Goal: Task Accomplishment & Management: Manage account settings

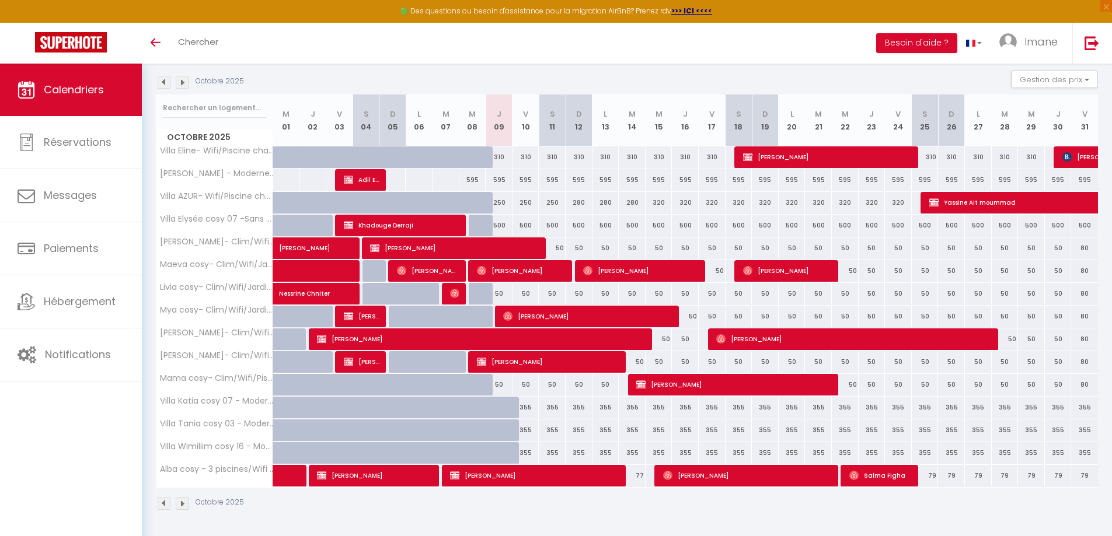
scroll to position [120, 0]
click at [810, 527] on div "CALENDRIERS Filtrer par hébergement Tous Villa Eline- Wifi/Piscine chauffée/San…" at bounding box center [627, 240] width 970 height 592
click at [1089, 300] on div "80" at bounding box center [1084, 294] width 27 height 22
type input "80"
type input "Ven 31 Octobre 2025"
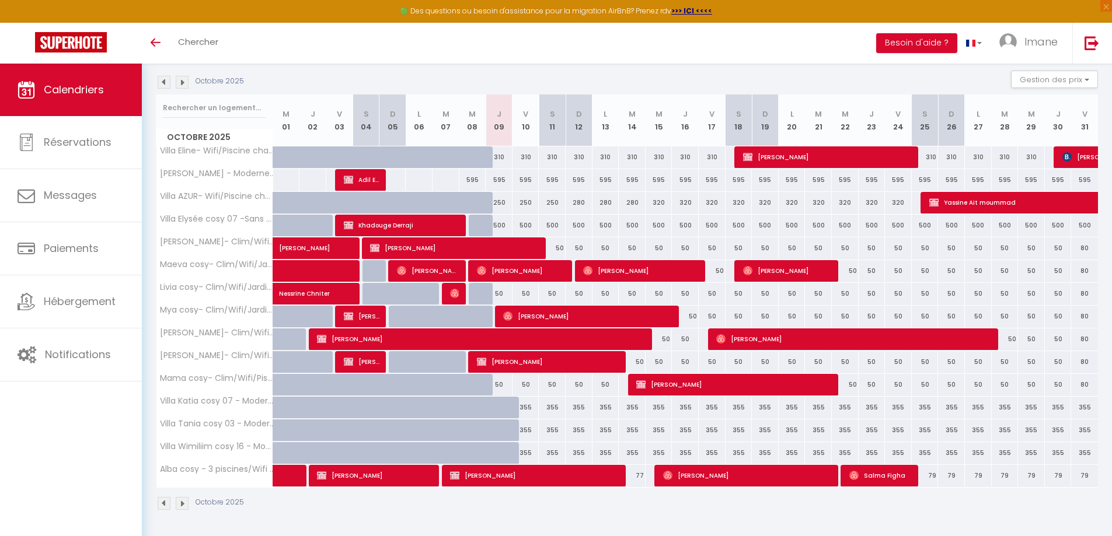
type input "[PERSON_NAME] 01 Novembre 2025"
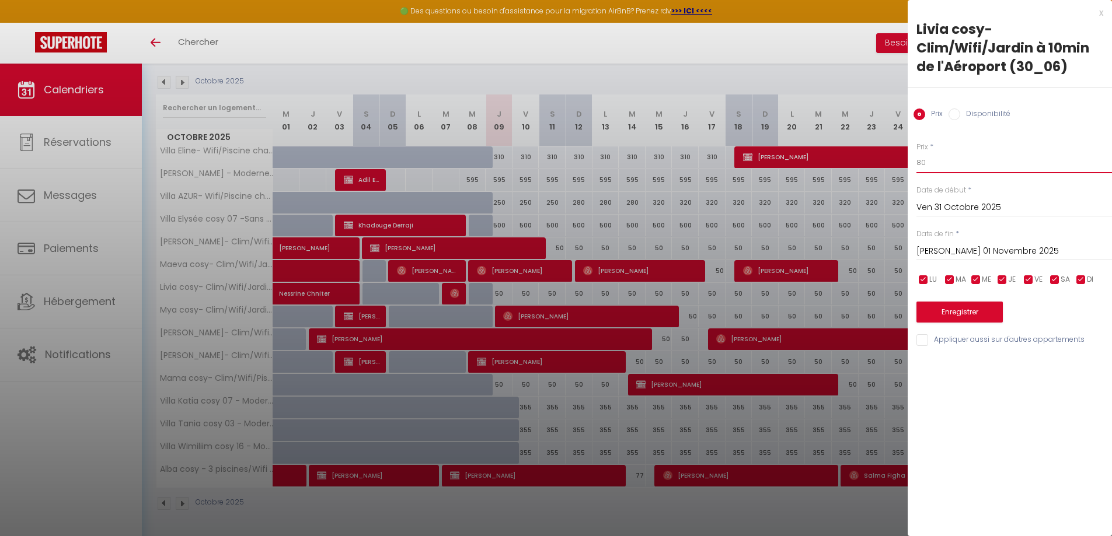
click at [922, 163] on input "80" at bounding box center [1013, 162] width 195 height 21
type input "50"
click at [978, 310] on button "Enregistrer" at bounding box center [959, 312] width 86 height 21
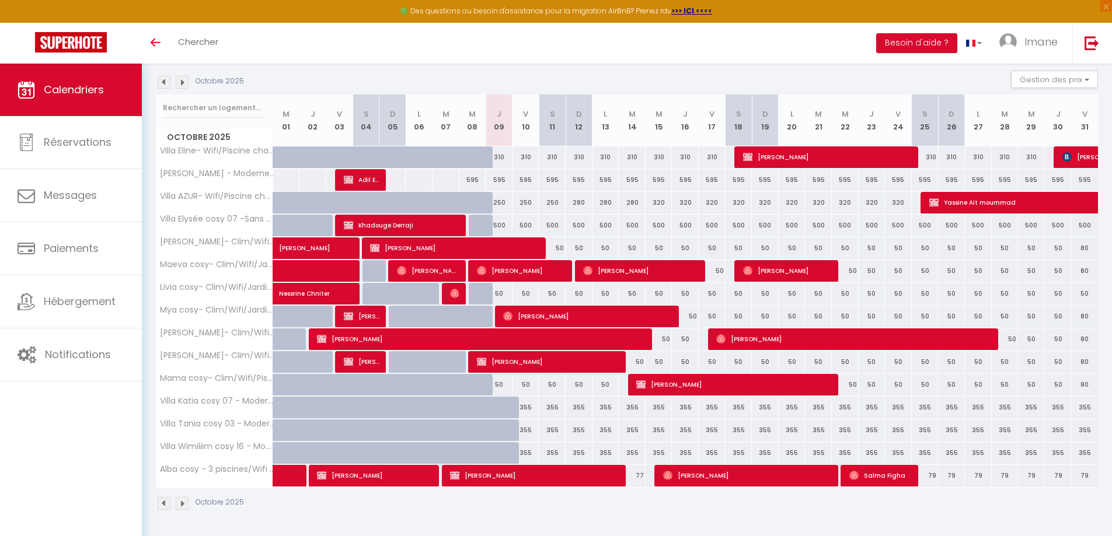
click at [185, 85] on img at bounding box center [182, 82] width 13 height 13
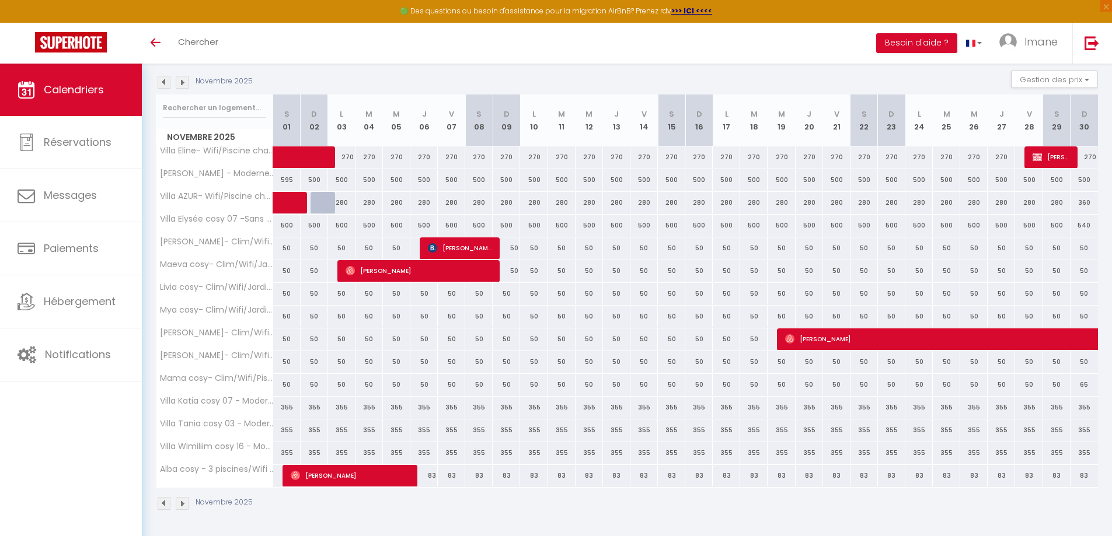
click at [167, 85] on img at bounding box center [164, 82] width 13 height 13
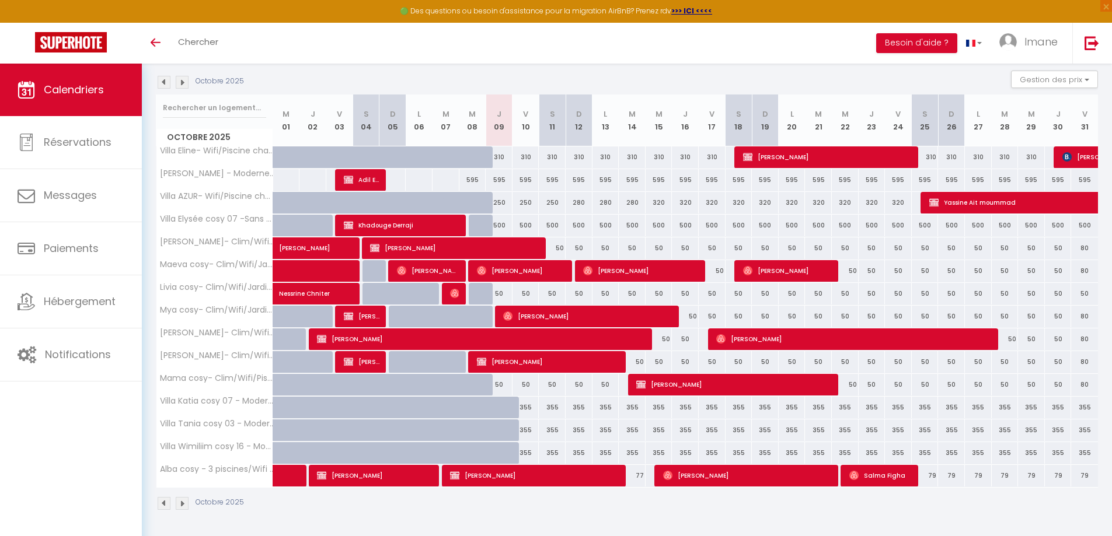
click at [1078, 248] on div "80" at bounding box center [1084, 248] width 27 height 22
type input "80"
type input "Ven 31 Octobre 2025"
type input "[PERSON_NAME] 01 Novembre 2025"
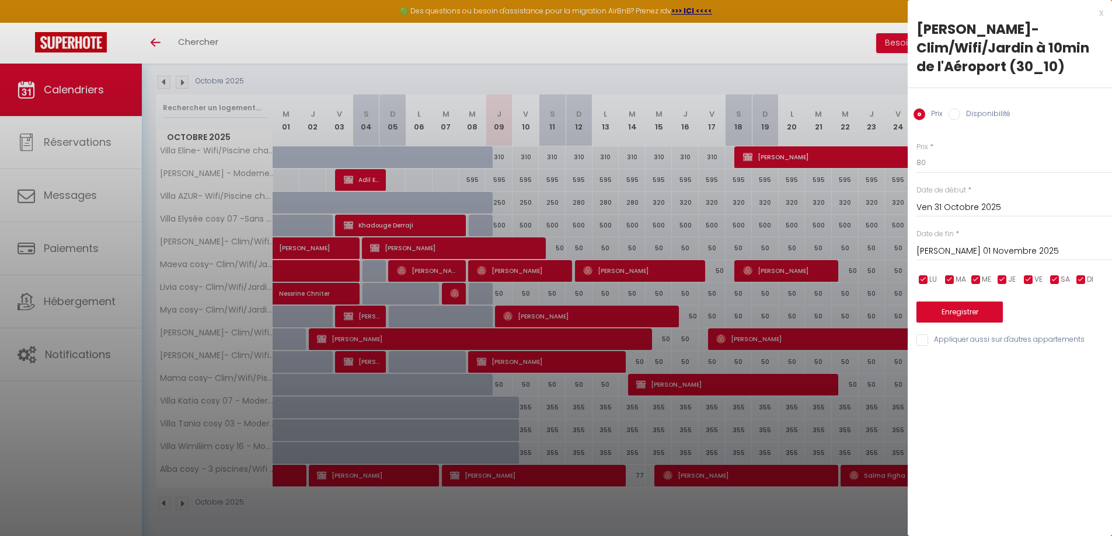
click at [899, 179] on div at bounding box center [556, 268] width 1112 height 536
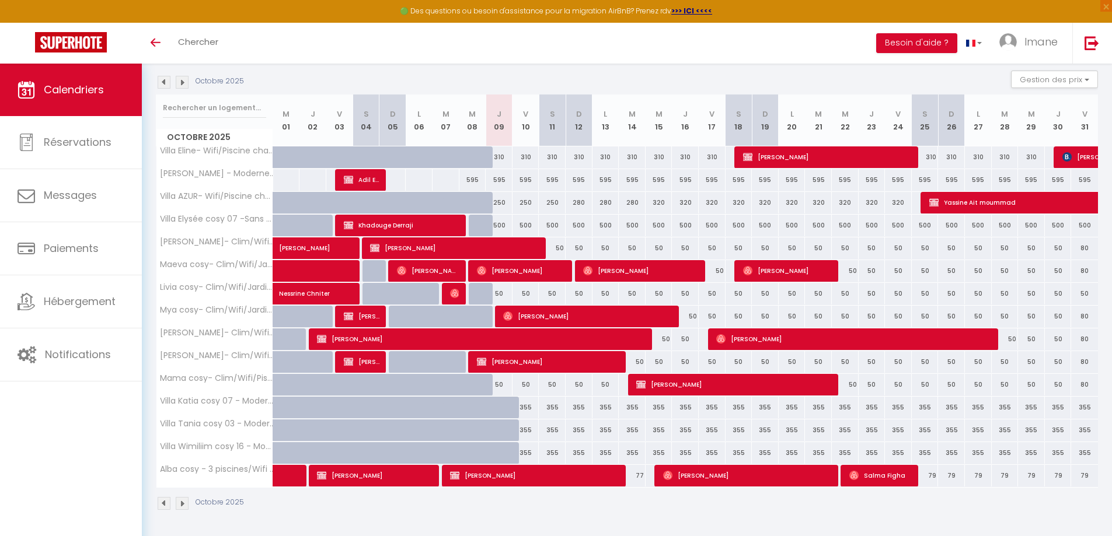
drag, startPoint x: 1083, startPoint y: 242, endPoint x: 1056, endPoint y: 244, distance: 27.5
click at [1056, 244] on tr "[PERSON_NAME]- Clim/Wifi/Jardin à 10min de l'Aéroport (30_10) [PERSON_NAME] 50 …" at bounding box center [627, 248] width 942 height 23
click at [1081, 245] on div "80" at bounding box center [1084, 248] width 27 height 22
type input "80"
type input "Ven 31 Octobre 2025"
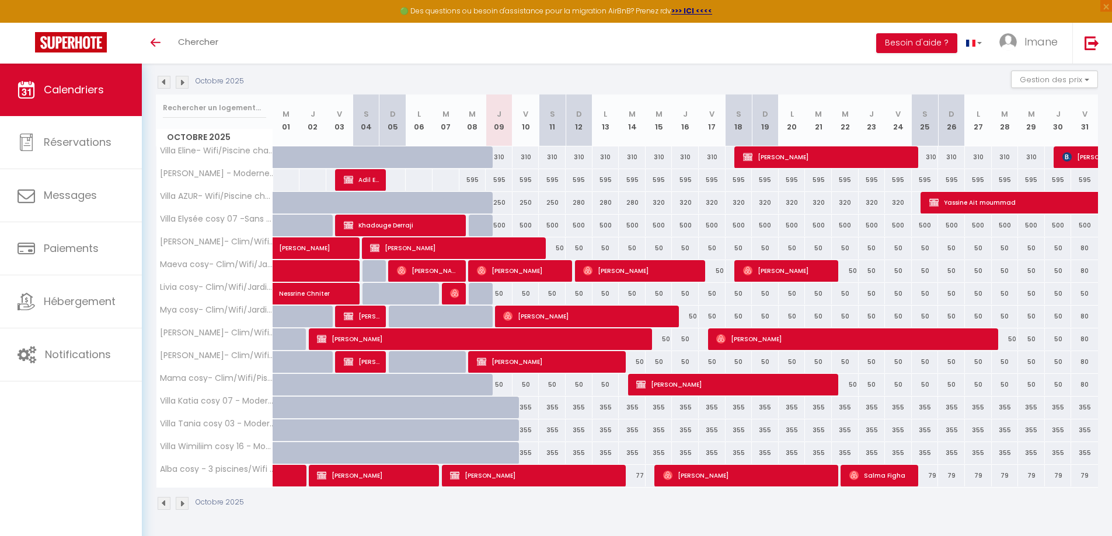
type input "[PERSON_NAME] 01 Novembre 2025"
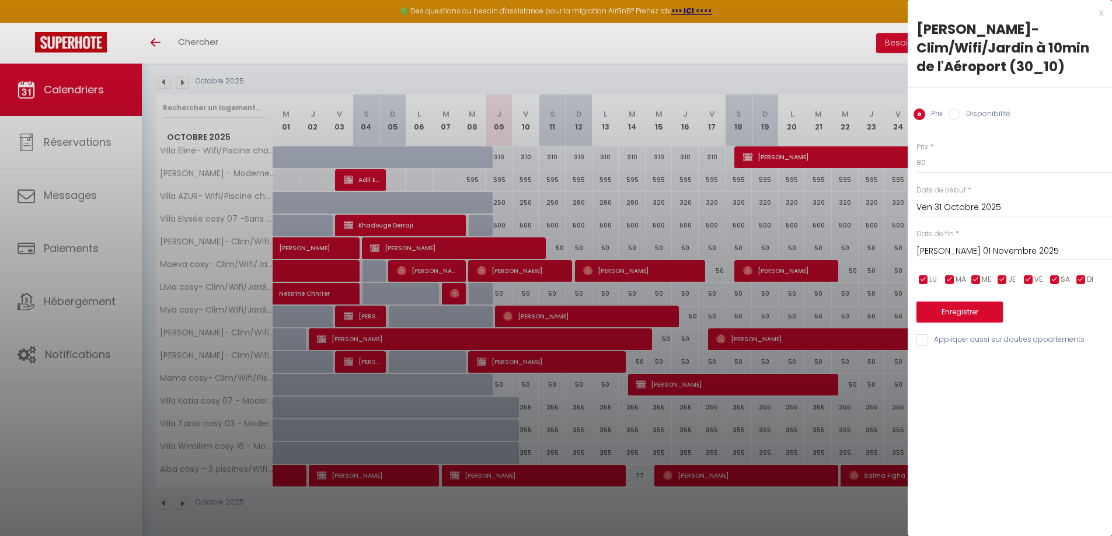
click at [852, 225] on div at bounding box center [556, 268] width 1112 height 536
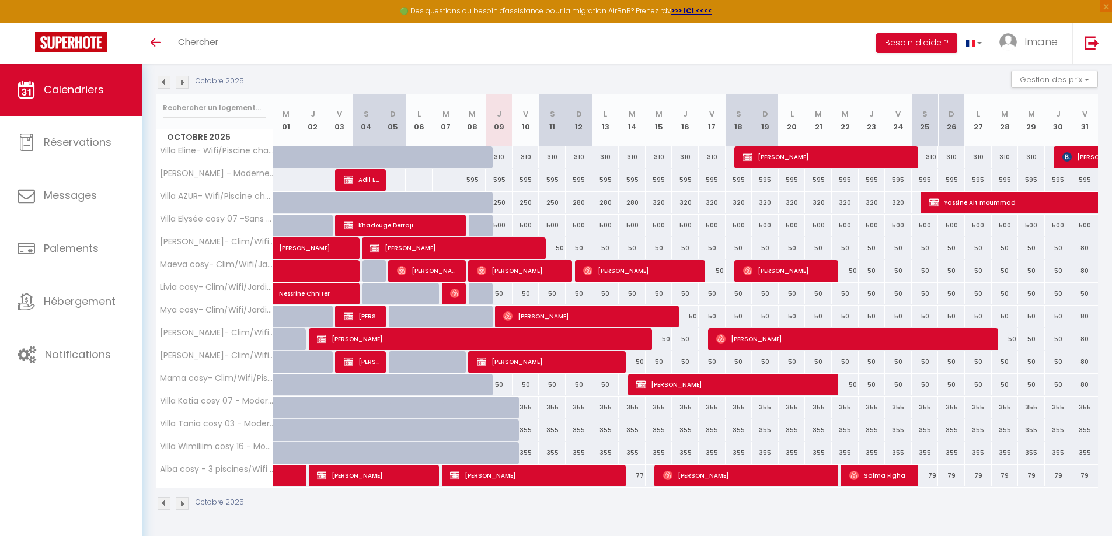
click at [1084, 247] on div "80" at bounding box center [1084, 248] width 27 height 22
type input "80"
type input "Ven 31 Octobre 2025"
type input "[PERSON_NAME] 01 Novembre 2025"
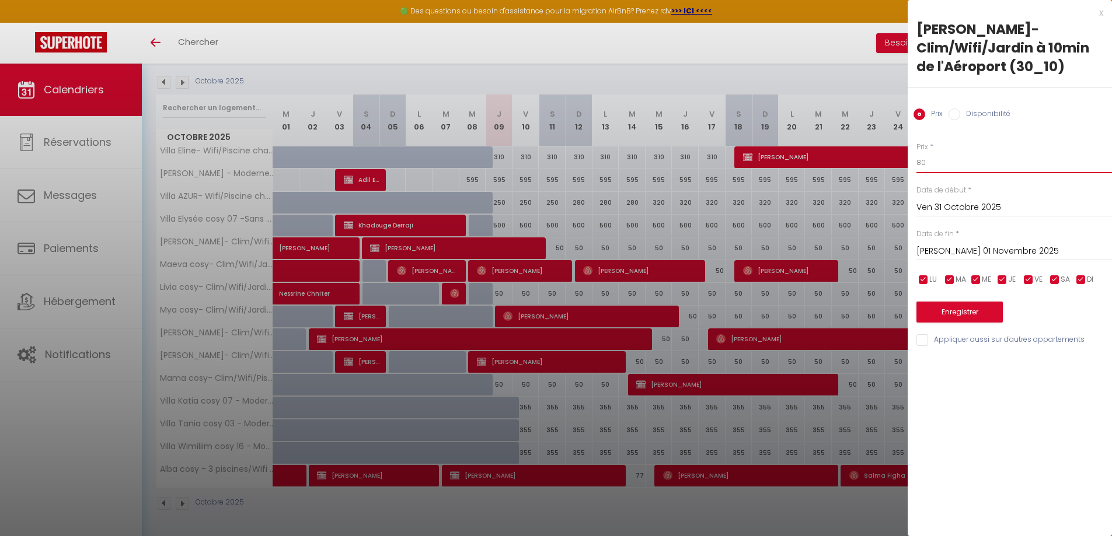
click at [941, 165] on input "80" at bounding box center [1013, 162] width 195 height 21
click at [919, 161] on input "80" at bounding box center [1013, 162] width 195 height 21
type input "50"
click at [955, 307] on button "Enregistrer" at bounding box center [959, 312] width 86 height 21
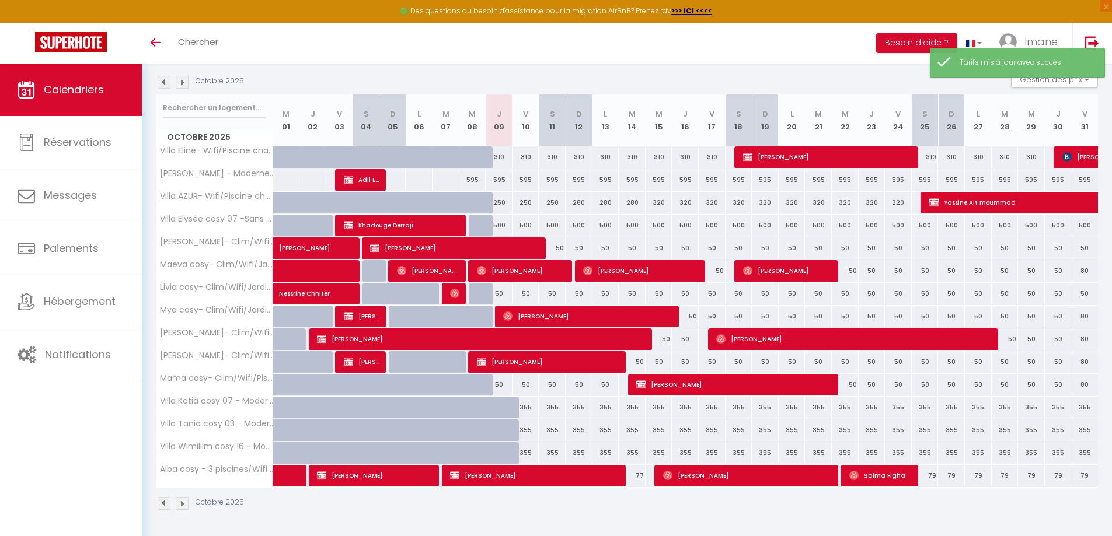
click at [1075, 269] on div "80" at bounding box center [1084, 271] width 27 height 22
type input "80"
type input "Ven 31 Octobre 2025"
type input "[PERSON_NAME] 01 Novembre 2025"
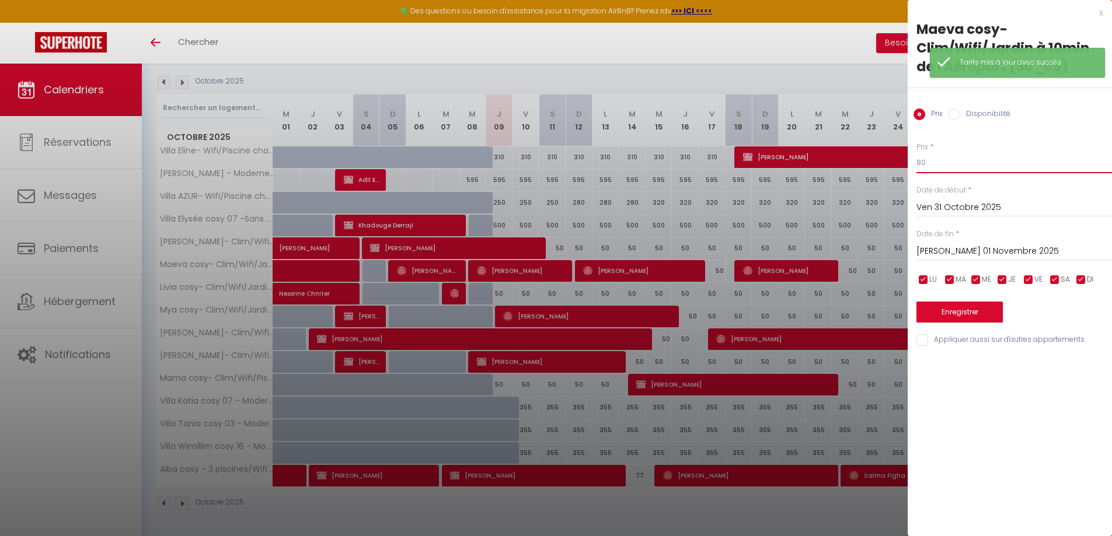
click at [928, 163] on input "80" at bounding box center [1013, 162] width 195 height 21
type input "8"
type input "50"
click at [924, 337] on input "Appliquer aussi sur d'autres appartements" at bounding box center [1013, 340] width 195 height 12
checkbox input "true"
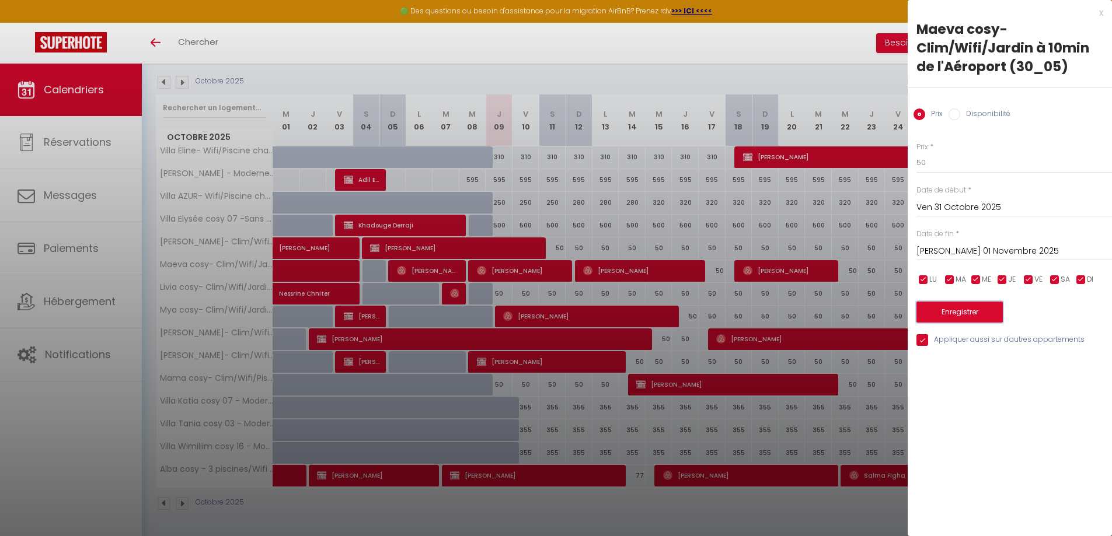
click at [937, 310] on button "Enregistrer" at bounding box center [959, 312] width 86 height 21
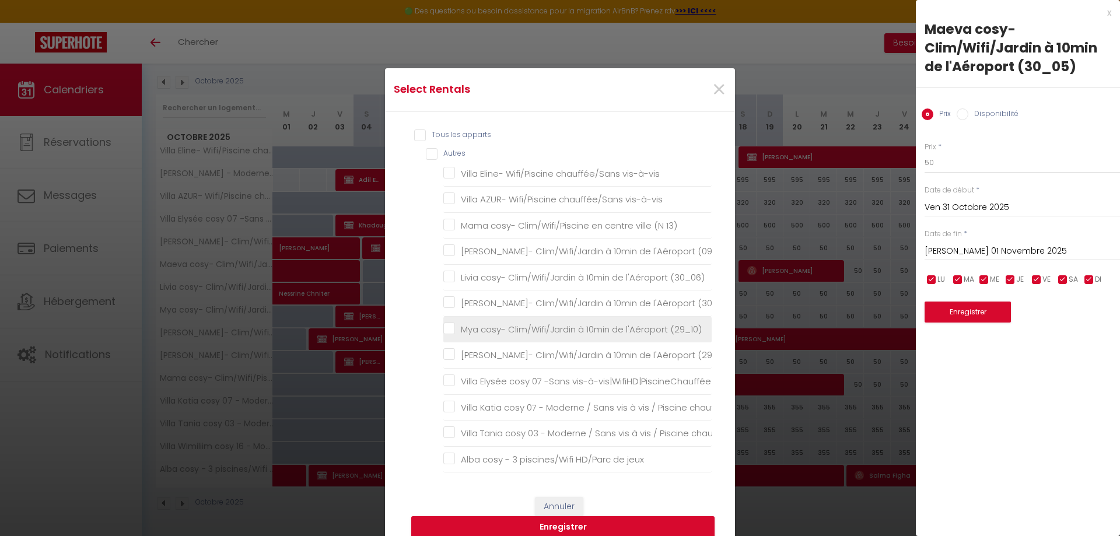
click at [444, 330] on \(29_10\) "Mya cosy- Clim/Wifi/Jardin à 10min de l'Aéroport (29_10)" at bounding box center [577, 330] width 268 height 12
checkbox \(29_10\) "true"
checkbox vis-à-vis "false"
checkbox 13\) "false"
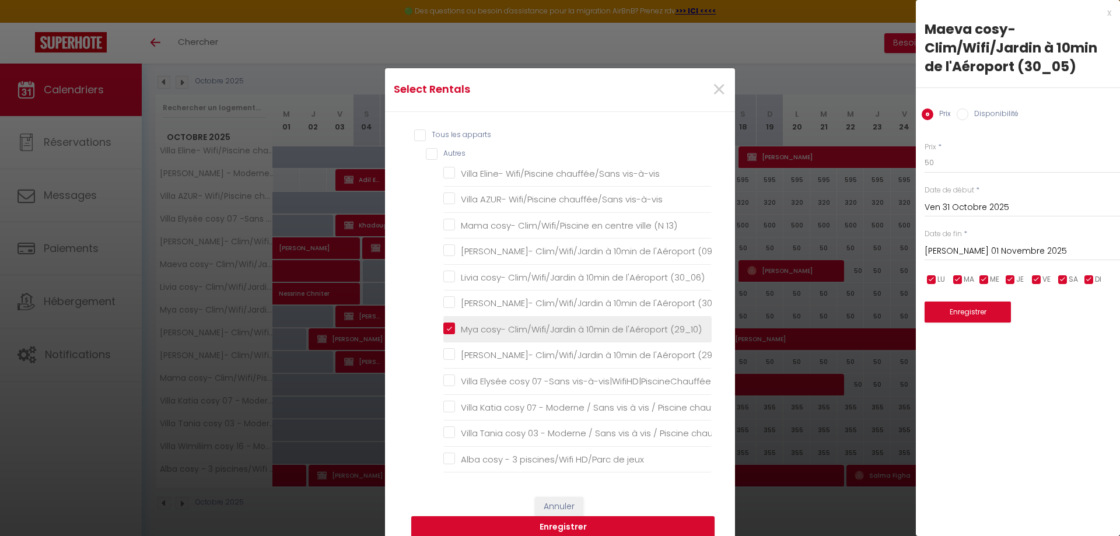
checkbox \(09_01\) "false"
checkbox \(30_06\) "false"
checkbox \(30_10\) "false"
checkbox \(29_05\) "false"
checkbox vis-à-vis\|WifiHD\|PiscineChauffée "false"
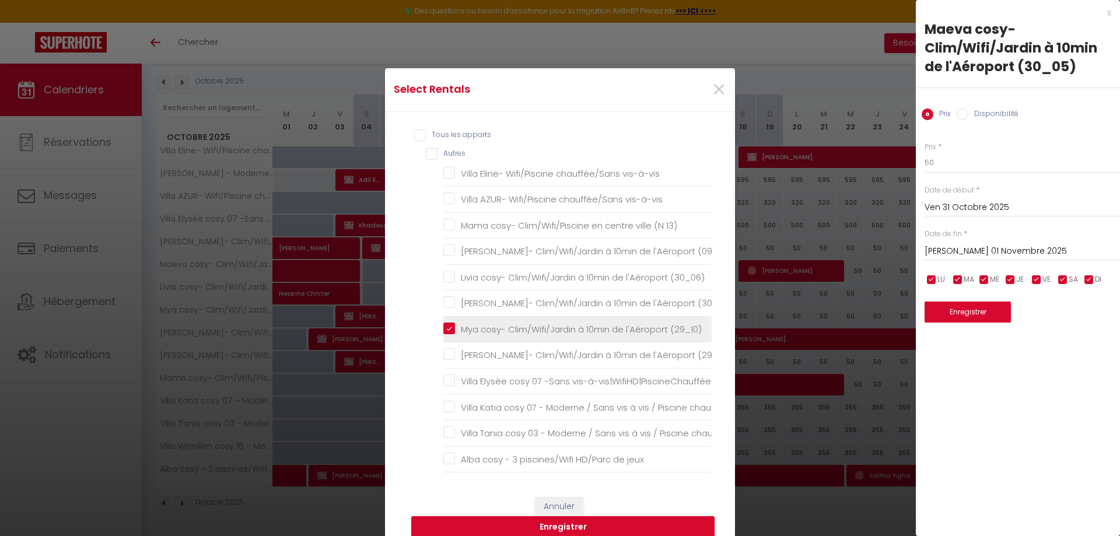
checkbox HD "false"
checkbox jeux "false"
checkbox HD "false"
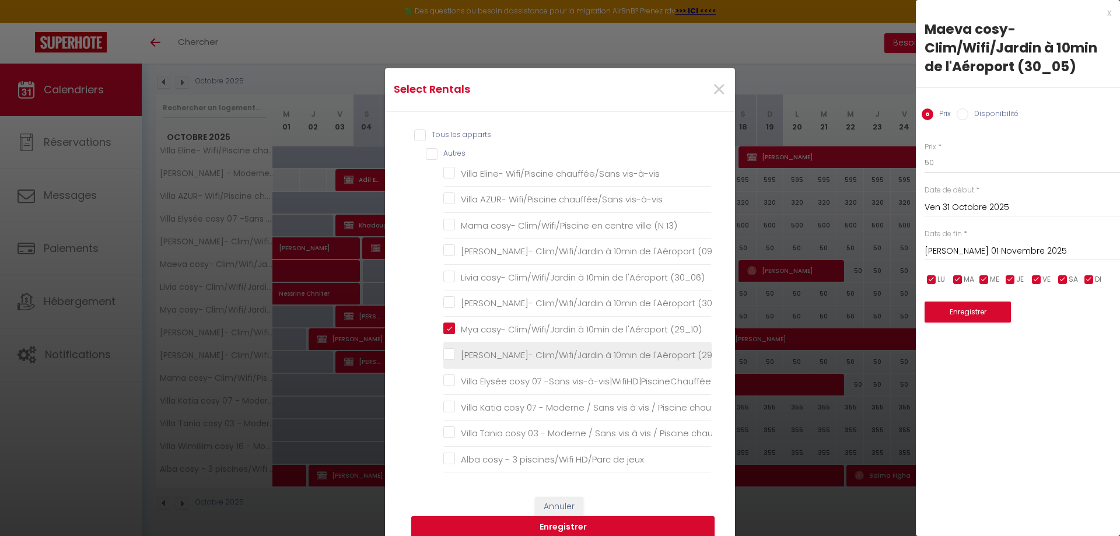
click at [446, 360] on \(29_05\) "[PERSON_NAME]- Clim/Wifi/Jardin à 10min de l'Aéroport (29_05)" at bounding box center [577, 355] width 268 height 12
checkbox \(29_05\) "true"
checkbox vis-à-vis "false"
checkbox 13\) "false"
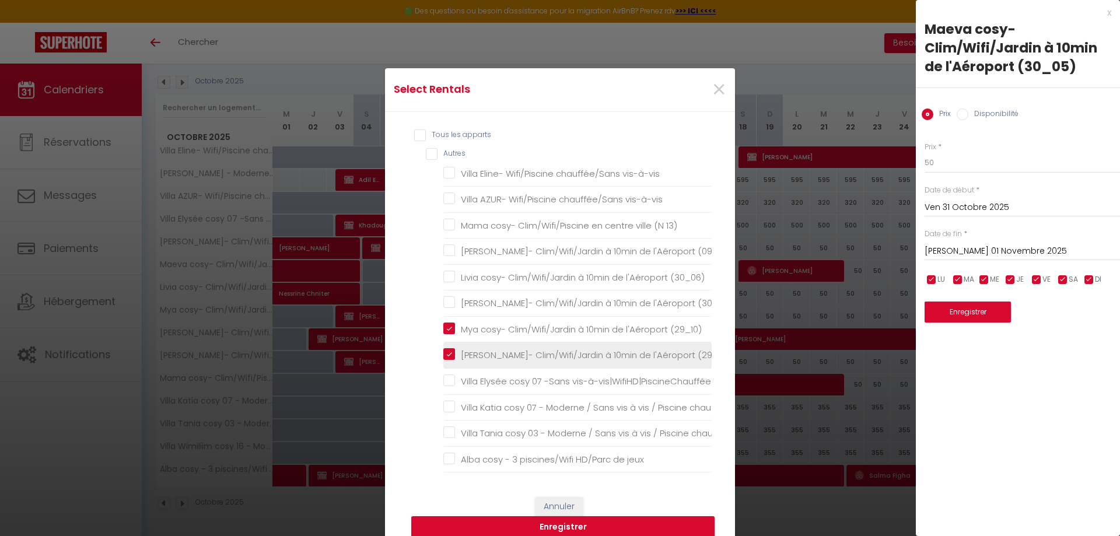
checkbox \(09_01\) "false"
checkbox \(30_06\) "false"
checkbox \(30_10\) "false"
checkbox vis-à-vis\|WifiHD\|PiscineChauffée "false"
checkbox HD "false"
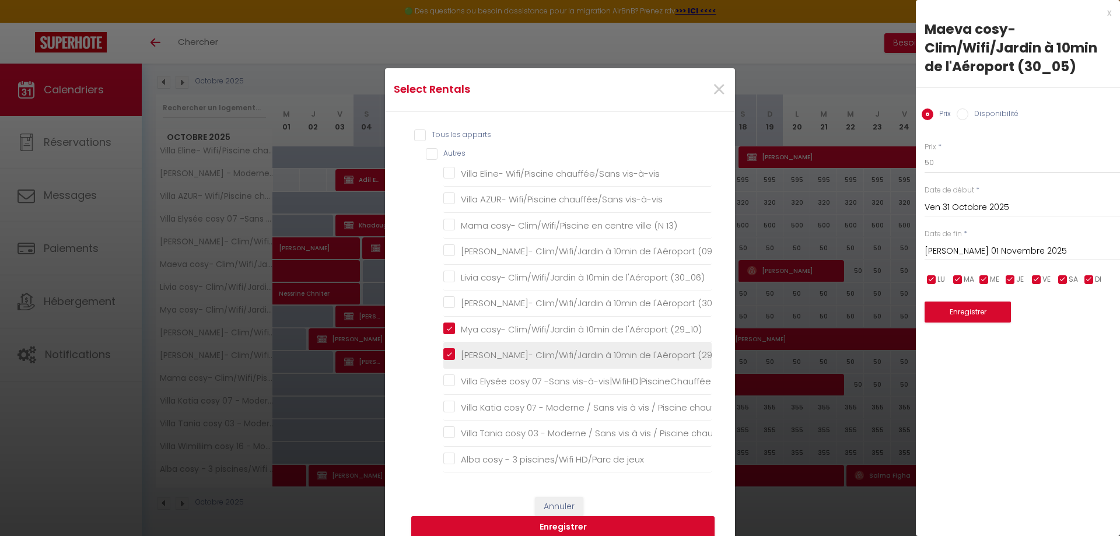
checkbox HD "false"
checkbox jeux "false"
checkbox HD "false"
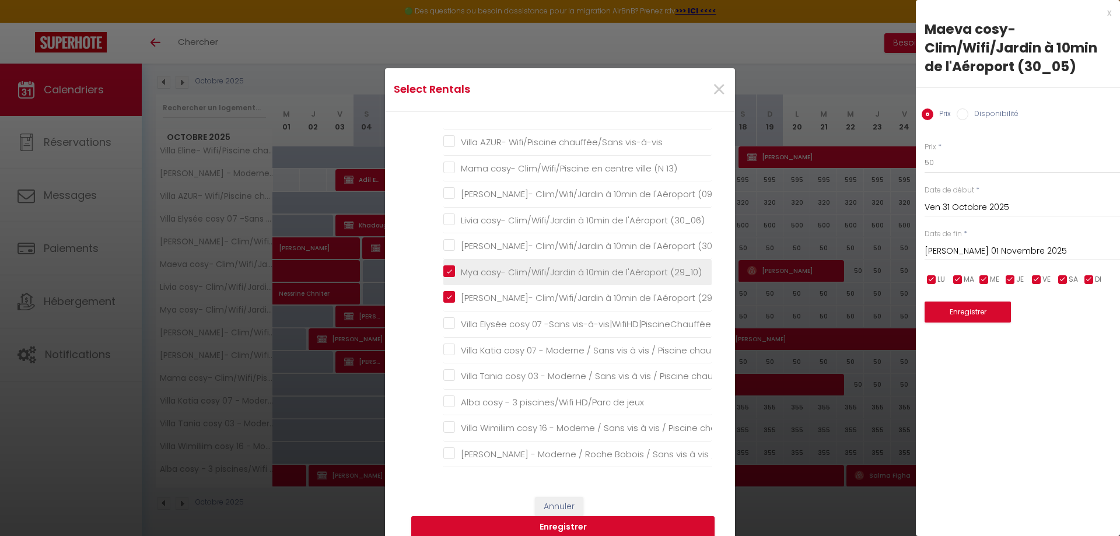
scroll to position [7, 0]
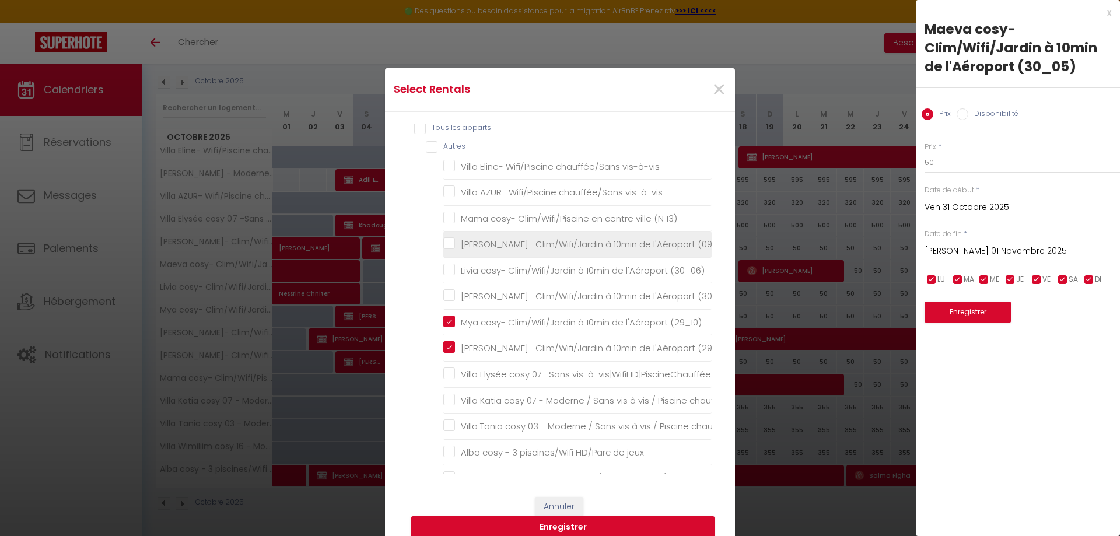
click at [449, 247] on \(09_01\) "[PERSON_NAME]- Clim/Wifi/Jardin à 10min de l'Aéroport (09_01)" at bounding box center [577, 245] width 268 height 12
checkbox \(09_01\) "true"
checkbox vis-à-vis "false"
checkbox 13\) "false"
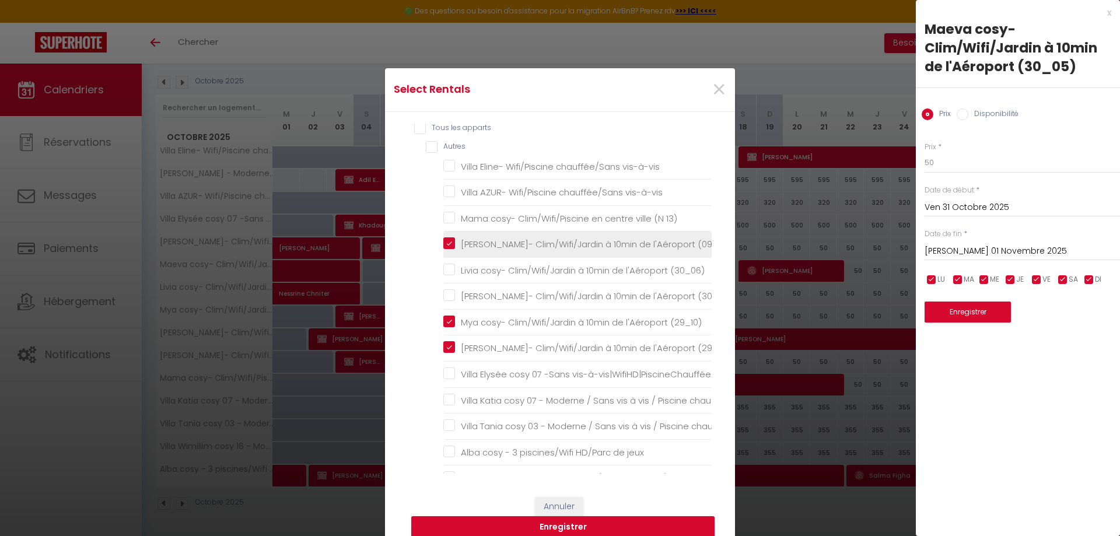
checkbox \(30_06\) "false"
checkbox \(30_10\) "false"
checkbox vis-à-vis\|WifiHD\|PiscineChauffée "false"
checkbox HD "false"
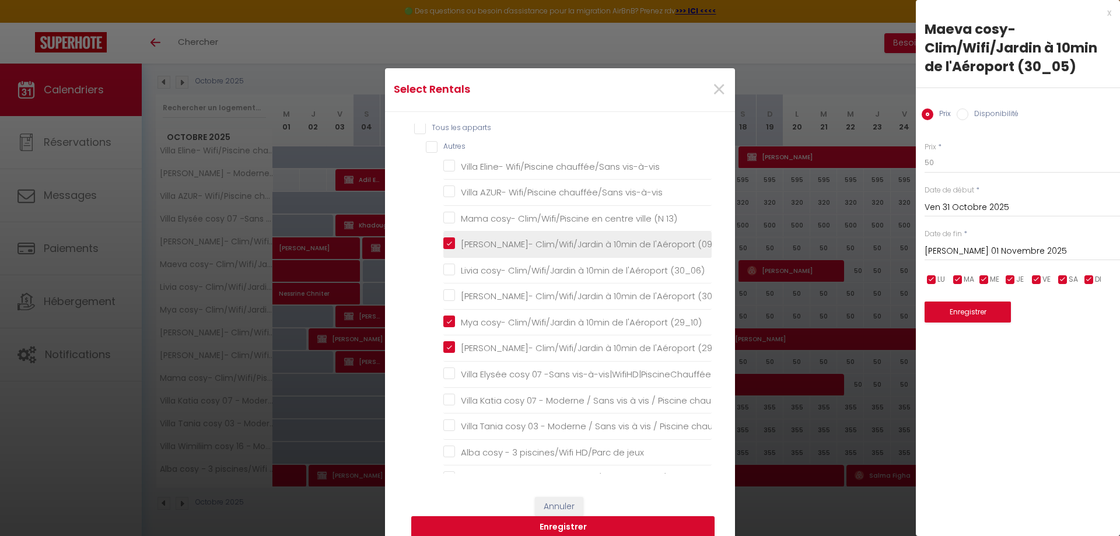
checkbox jeux "false"
checkbox HD "false"
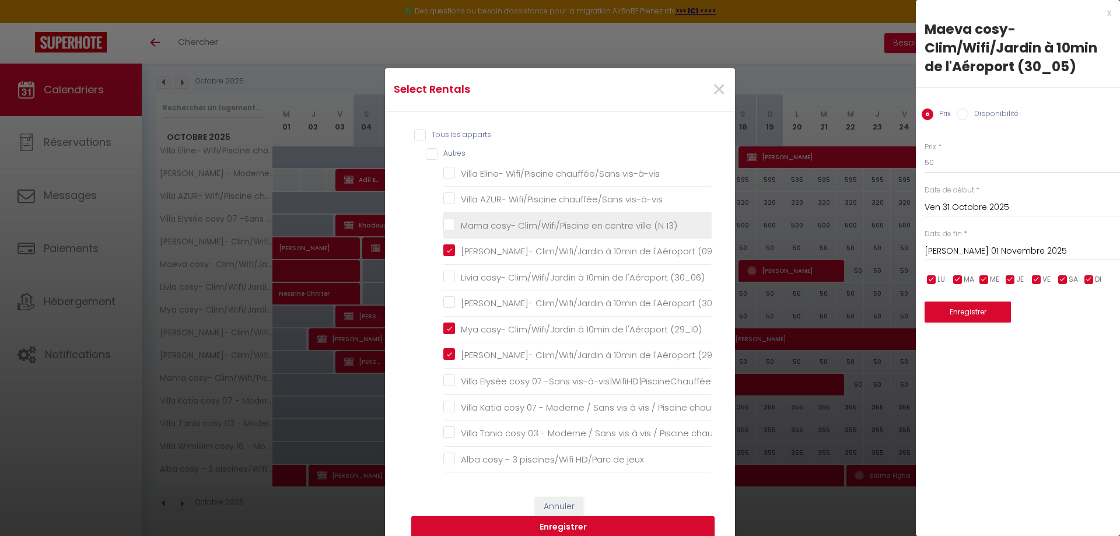
click at [445, 221] on 13\) "Mama cosy- Clim/Wifi/Piscine en centre ville (N 13)" at bounding box center [577, 225] width 268 height 12
checkbox 13\) "true"
checkbox vis-à-vis "false"
checkbox \(30_06\) "false"
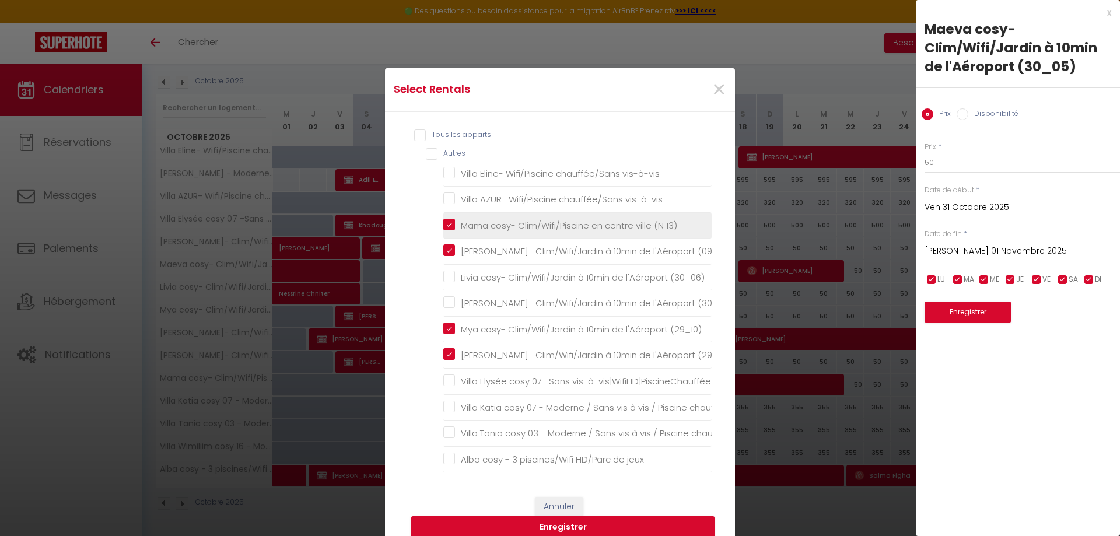
checkbox \(30_10\) "false"
checkbox vis-à-vis\|WifiHD\|PiscineChauffée "false"
checkbox HD "false"
checkbox jeux "false"
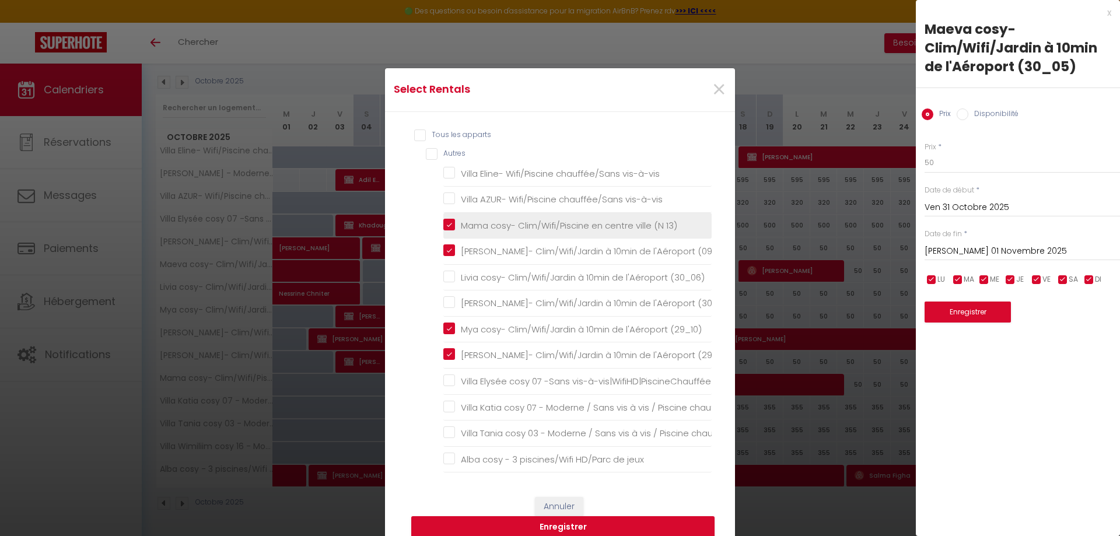
checkbox HD "false"
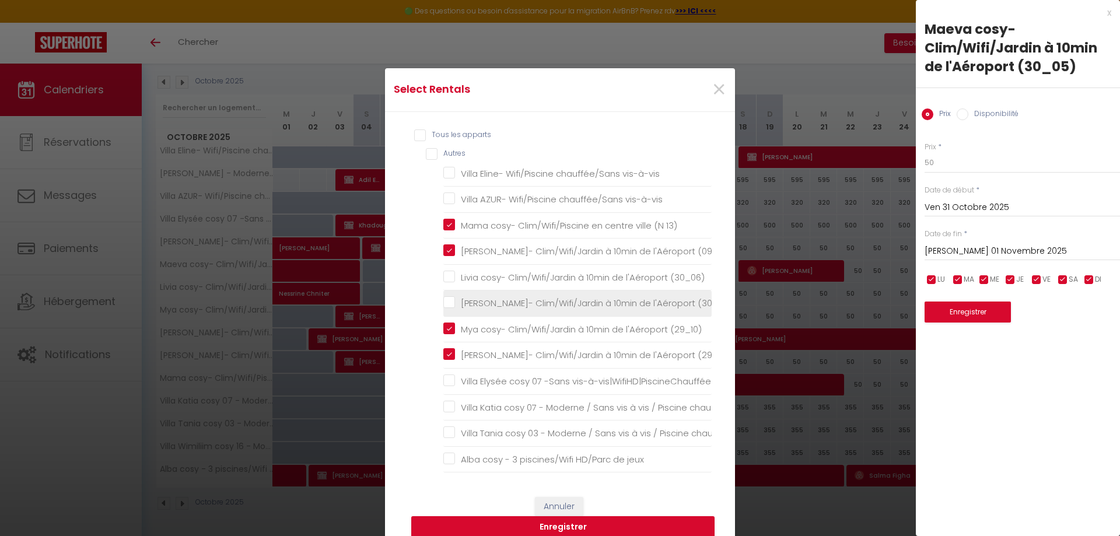
click at [450, 300] on \(30_10\) "[PERSON_NAME]- Clim/Wifi/Jardin à 10min de l'Aéroport (30_10)" at bounding box center [577, 304] width 268 height 12
checkbox \(30_10\) "true"
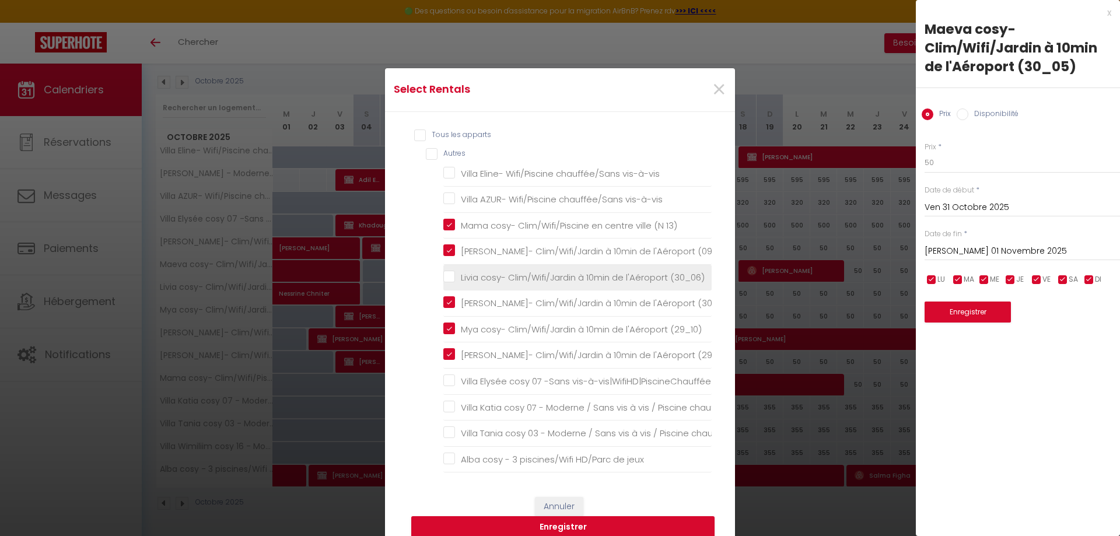
checkbox vis-à-vis "false"
checkbox \(30_06\) "false"
checkbox vis-à-vis\|WifiHD\|PiscineChauffée "false"
checkbox HD "false"
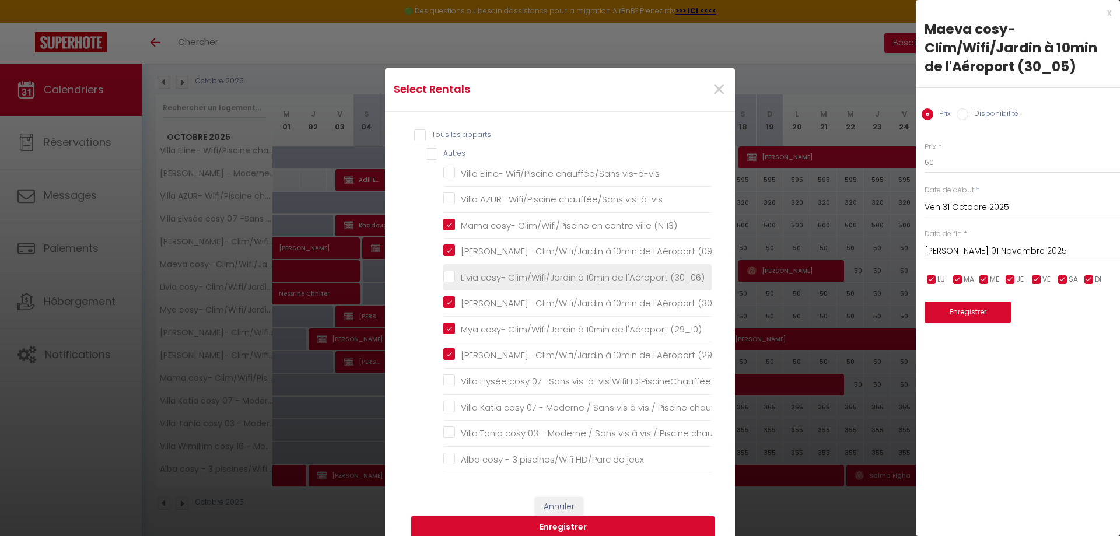
checkbox HD "false"
checkbox jeux "false"
checkbox HD "false"
click at [446, 272] on \(30_06\) "Livia cosy- Clim/Wifi/Jardin à 10min de l'Aéroport (30_06)" at bounding box center [577, 278] width 268 height 12
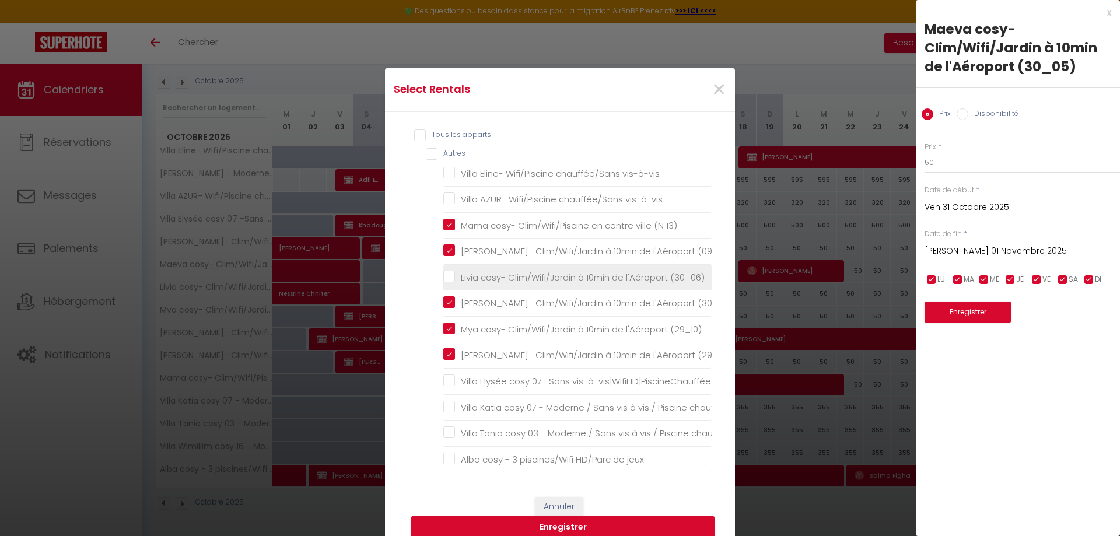
checkbox \(30_06\) "true"
checkbox vis-à-vis "false"
checkbox vis-à-vis\|WifiHD\|PiscineChauffée "false"
checkbox HD "false"
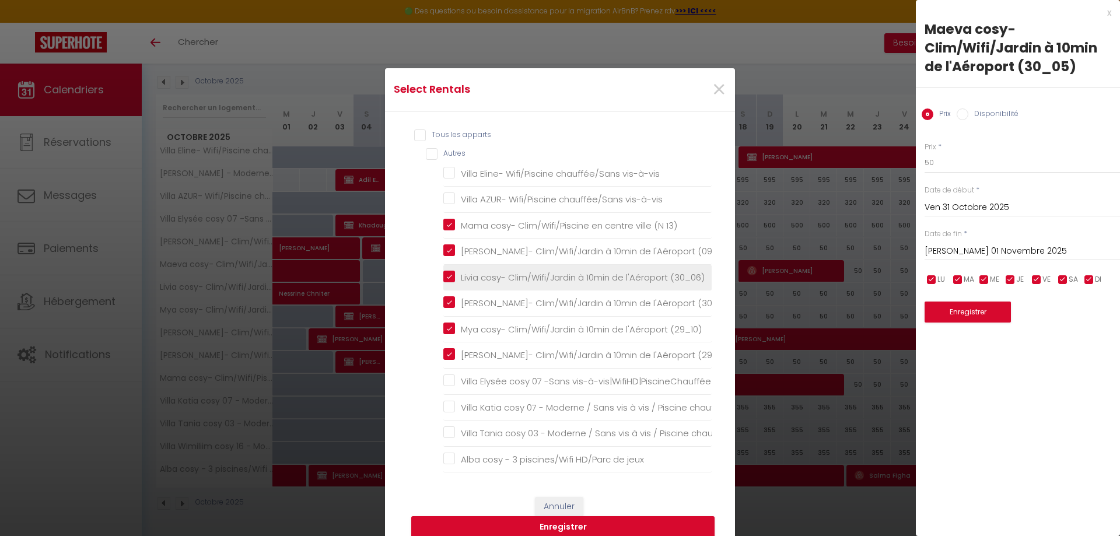
checkbox HD "false"
checkbox jeux "false"
checkbox HD "false"
click at [574, 529] on button "Enregistrer" at bounding box center [562, 527] width 303 height 22
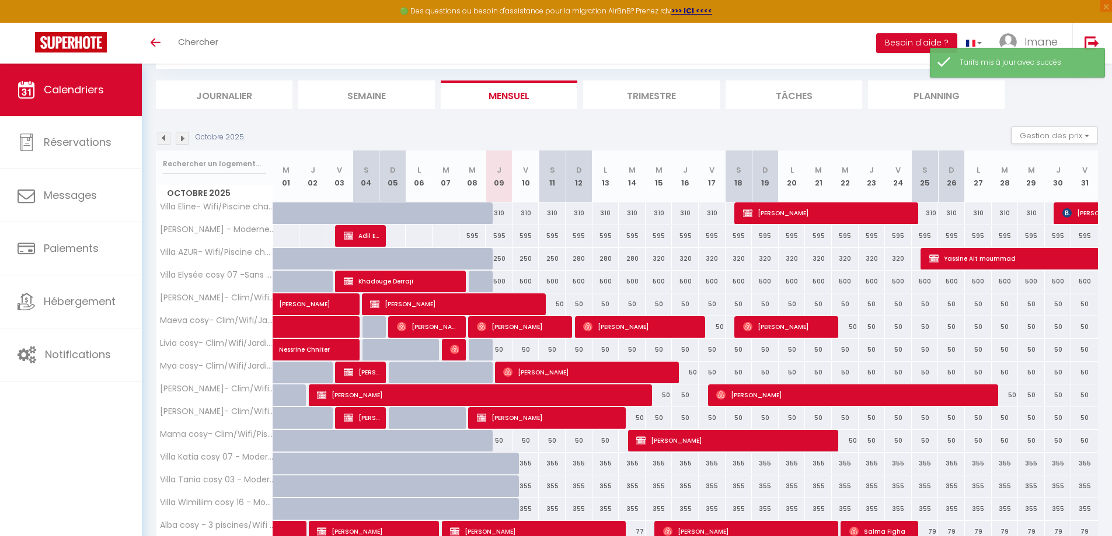
scroll to position [120, 0]
